Goal: Find specific page/section

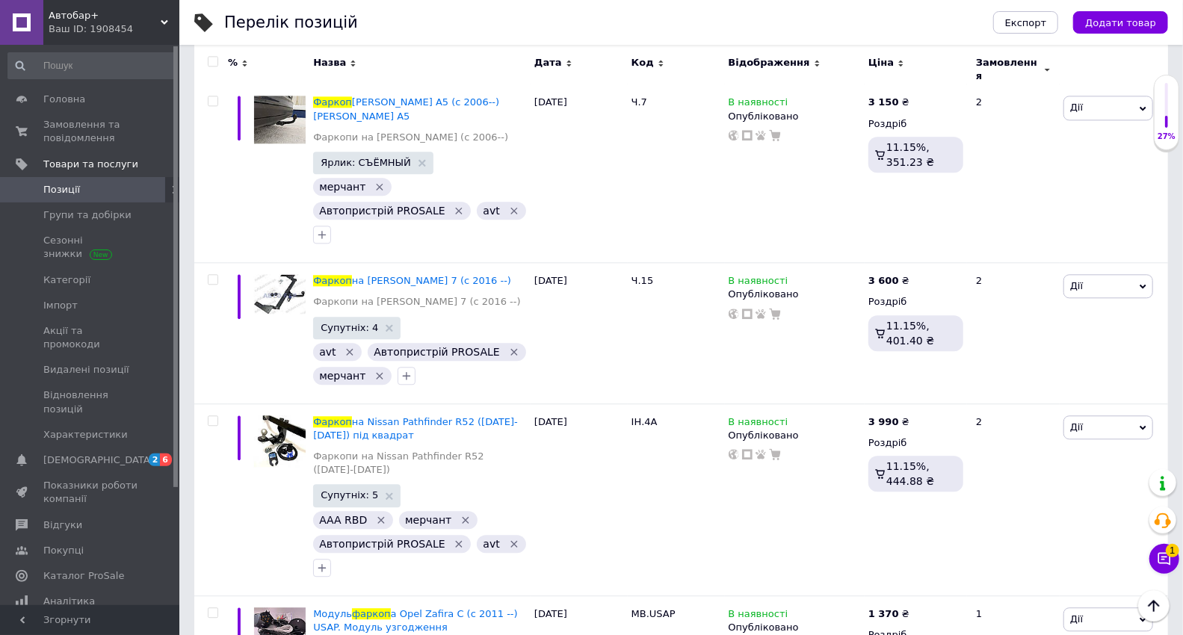
scroll to position [12860, 0]
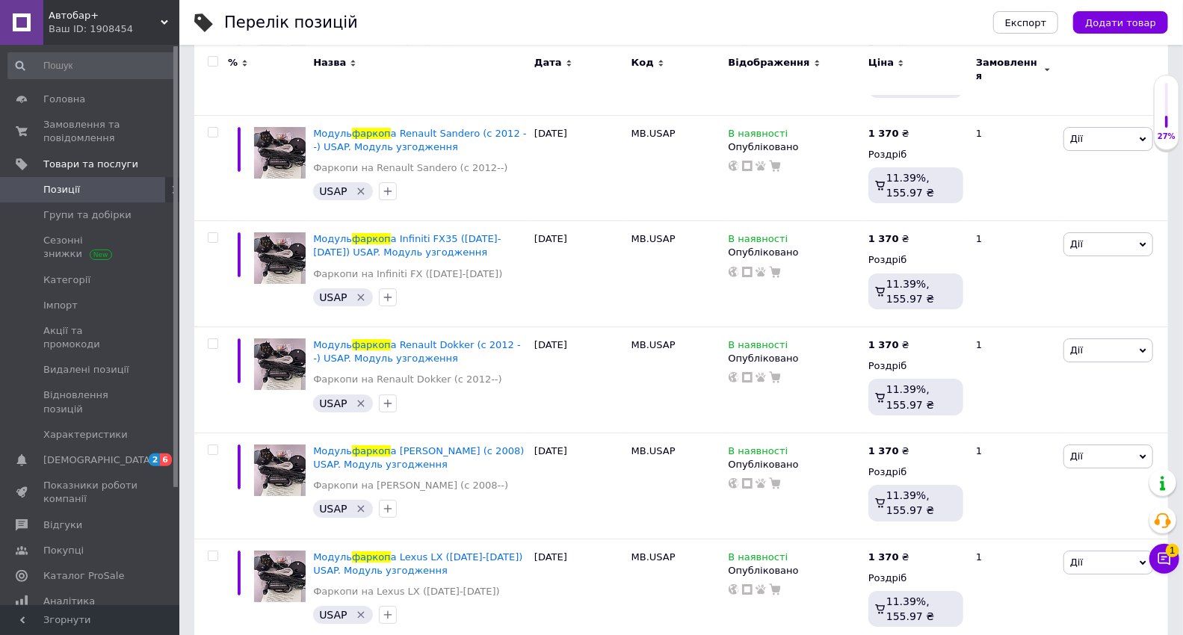
scroll to position [12080, 0]
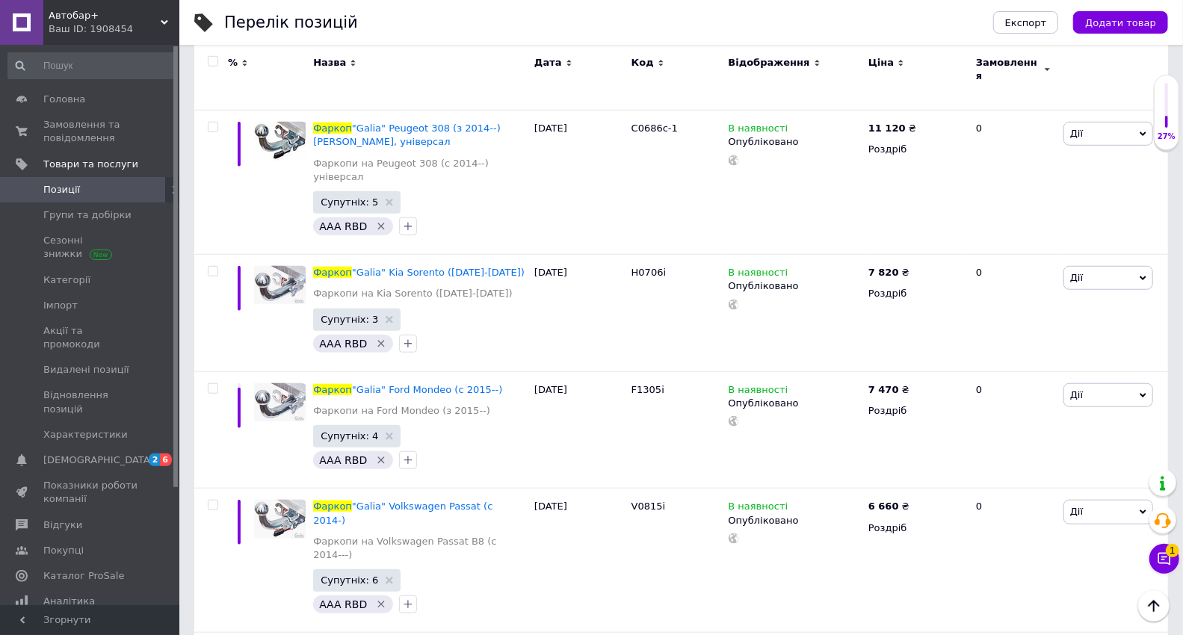
scroll to position [12399, 0]
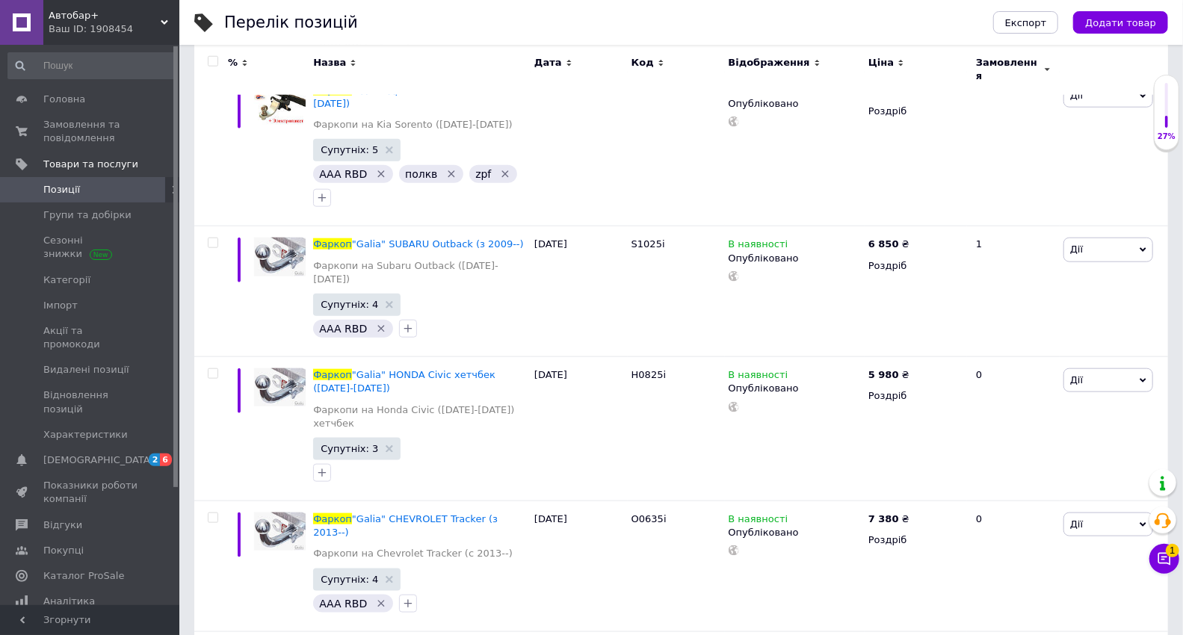
scroll to position [11946, 0]
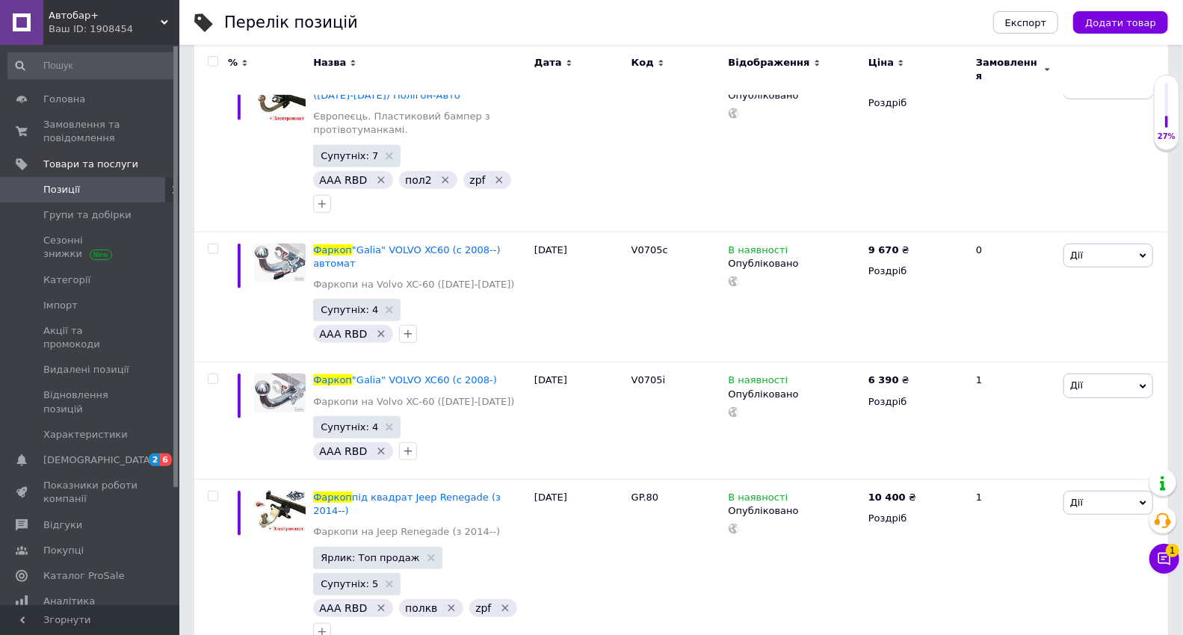
scroll to position [11652, 0]
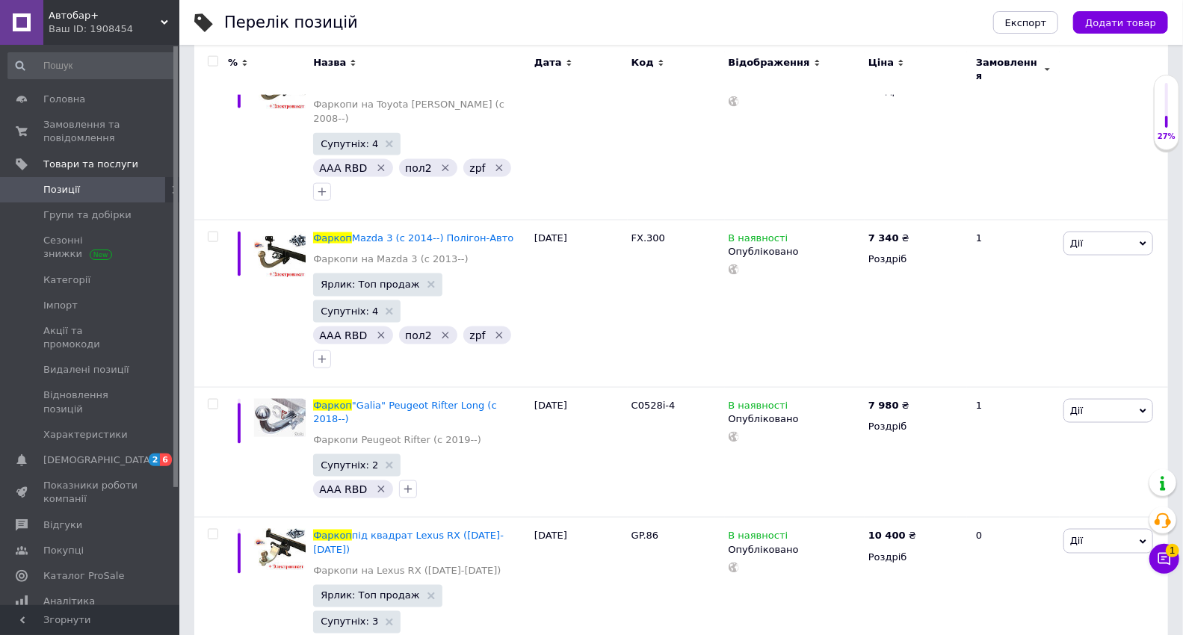
scroll to position [12365, 0]
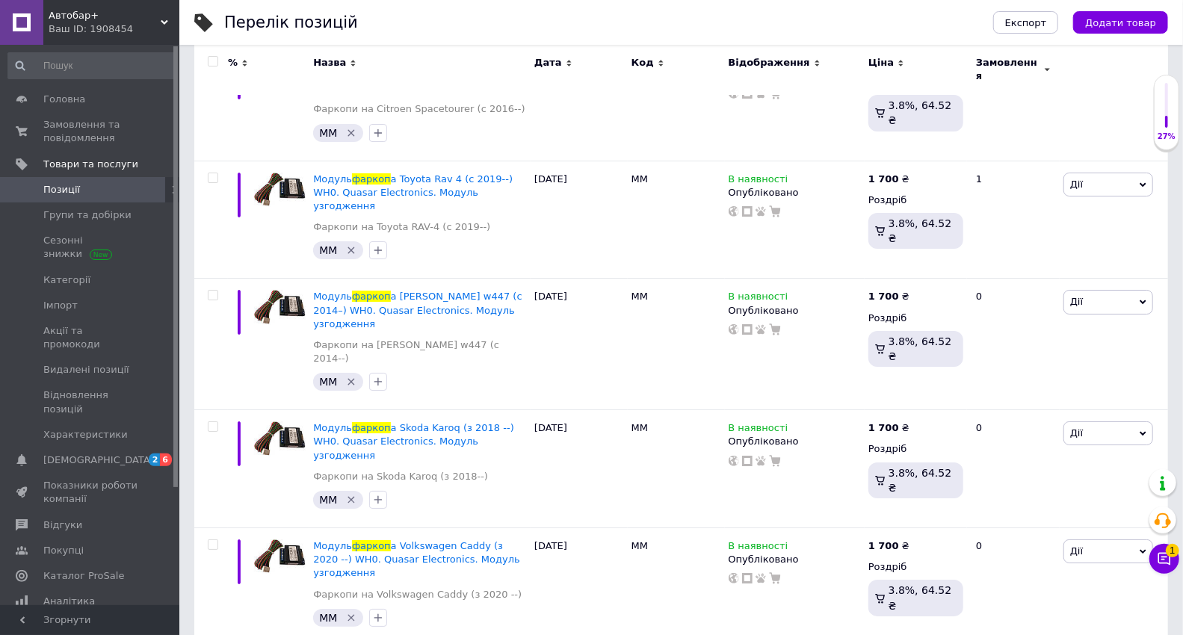
scroll to position [10732, 0]
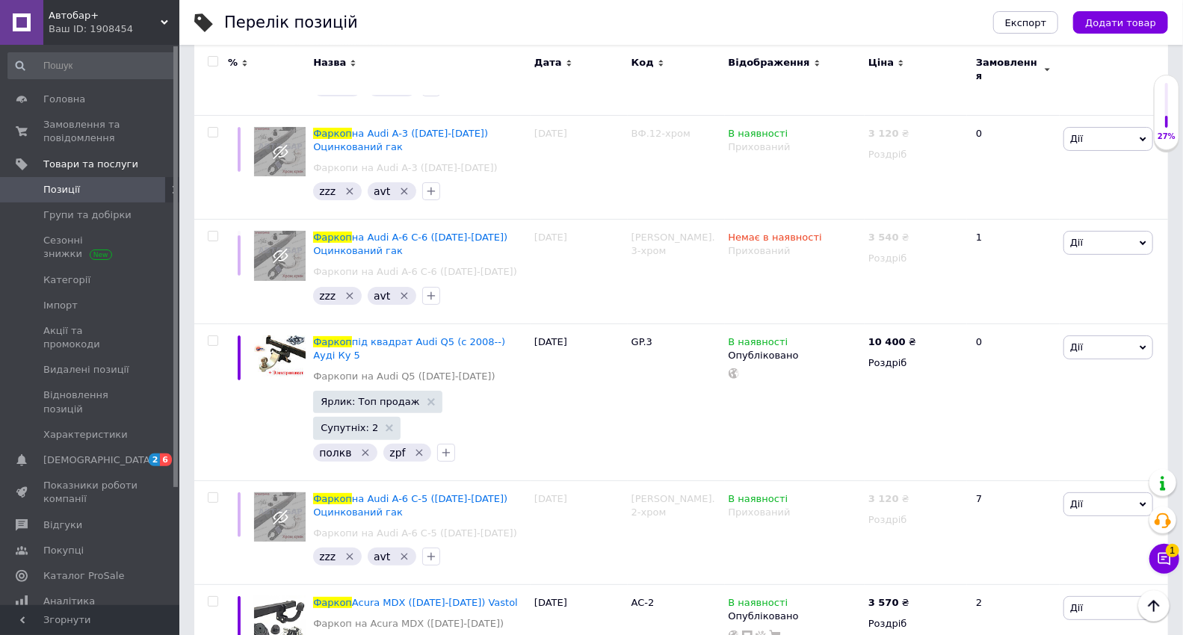
scroll to position [10690, 0]
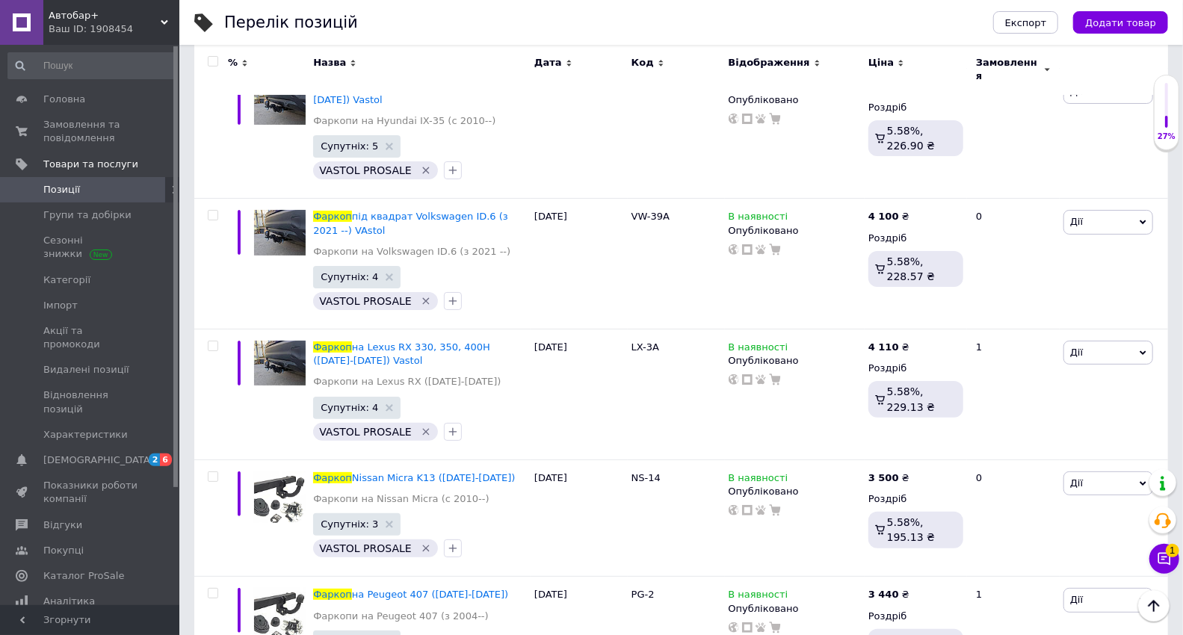
drag, startPoint x: 618, startPoint y: 351, endPoint x: 606, endPoint y: 239, distance: 112.9
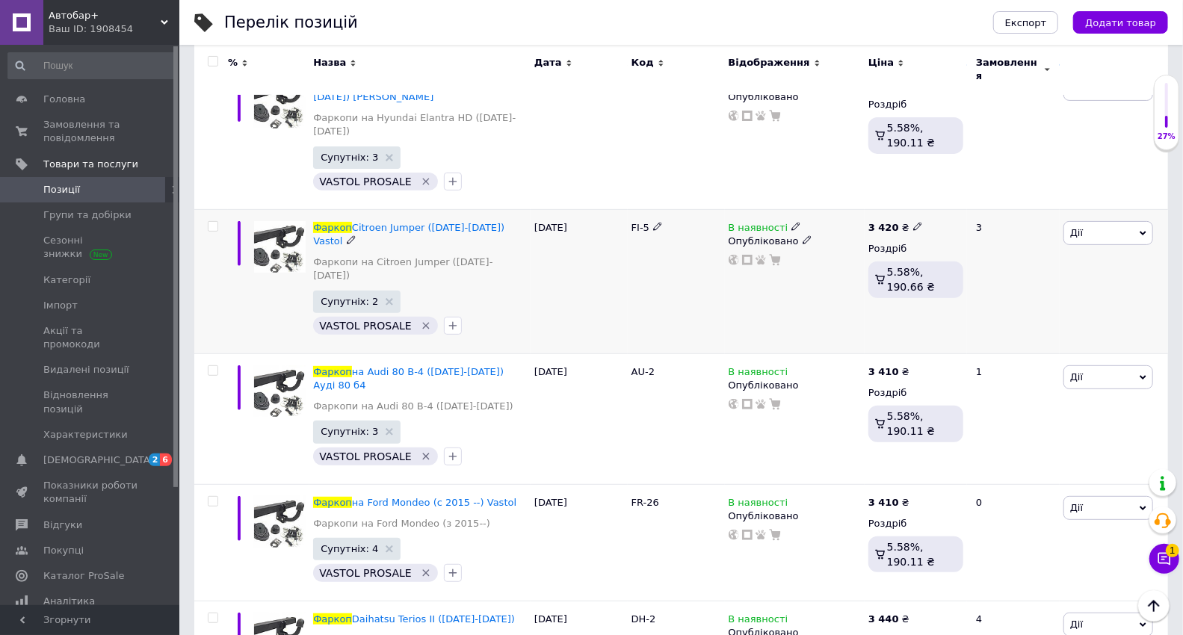
scroll to position [166, 0]
